Goal: Information Seeking & Learning: Learn about a topic

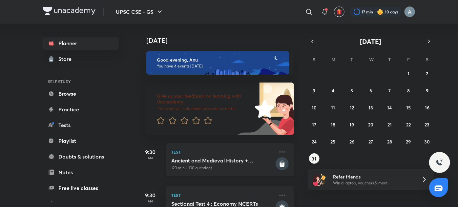
scroll to position [111, 0]
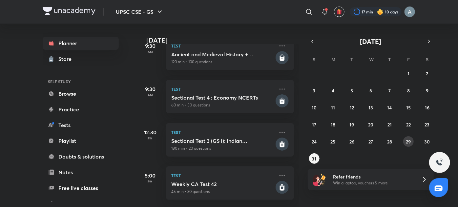
click at [409, 141] on abbr "29" at bounding box center [408, 142] width 5 height 6
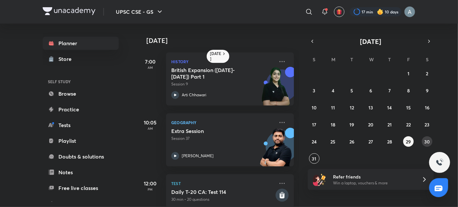
click at [429, 143] on abbr "30" at bounding box center [427, 142] width 6 height 6
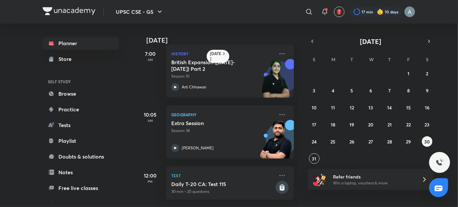
scroll to position [0, 0]
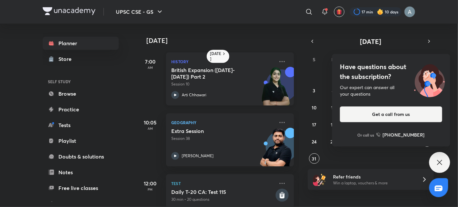
click at [260, 97] on img at bounding box center [276, 89] width 36 height 45
click at [445, 158] on div "Have questions about the subscription? Our expert can answer all your questions…" at bounding box center [439, 162] width 21 height 21
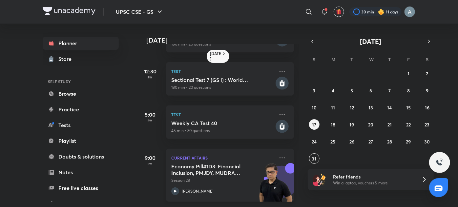
click at [212, 163] on h5 "Economy Pill#1D3: Financial Inclusion, PMJDY, MUDRA etc." at bounding box center [212, 169] width 82 height 13
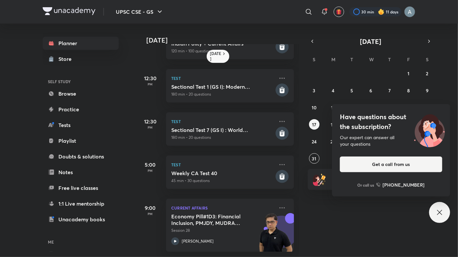
scroll to position [74, 0]
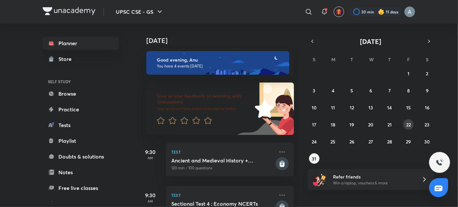
click at [407, 125] on abbr "22" at bounding box center [408, 125] width 5 height 6
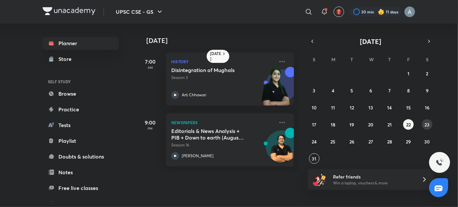
click at [429, 125] on abbr "23" at bounding box center [427, 125] width 5 height 6
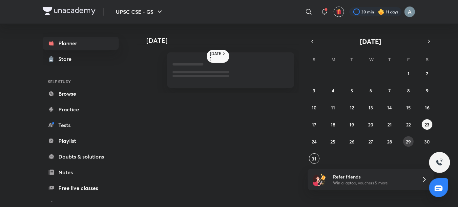
click at [405, 142] on button "29" at bounding box center [408, 141] width 10 height 10
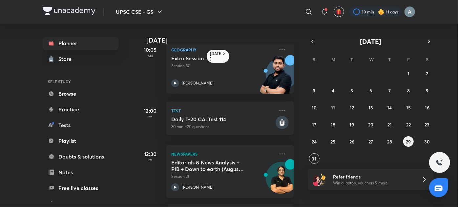
scroll to position [134, 0]
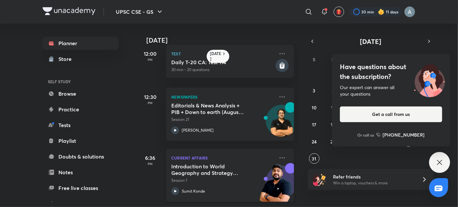
click at [224, 178] on p "Session 1" at bounding box center [222, 181] width 103 height 6
